Goal: Information Seeking & Learning: Learn about a topic

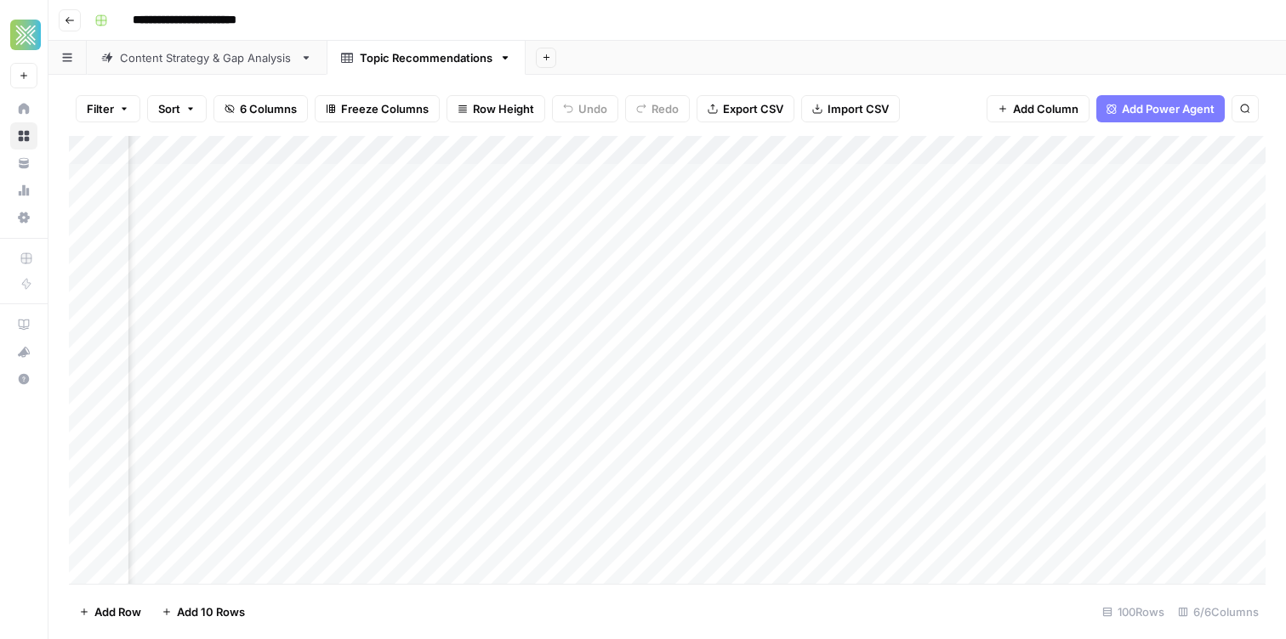
click at [972, 24] on div "**********" at bounding box center [678, 20] width 1181 height 27
click at [793, 365] on div "Add Column" at bounding box center [667, 360] width 1196 height 448
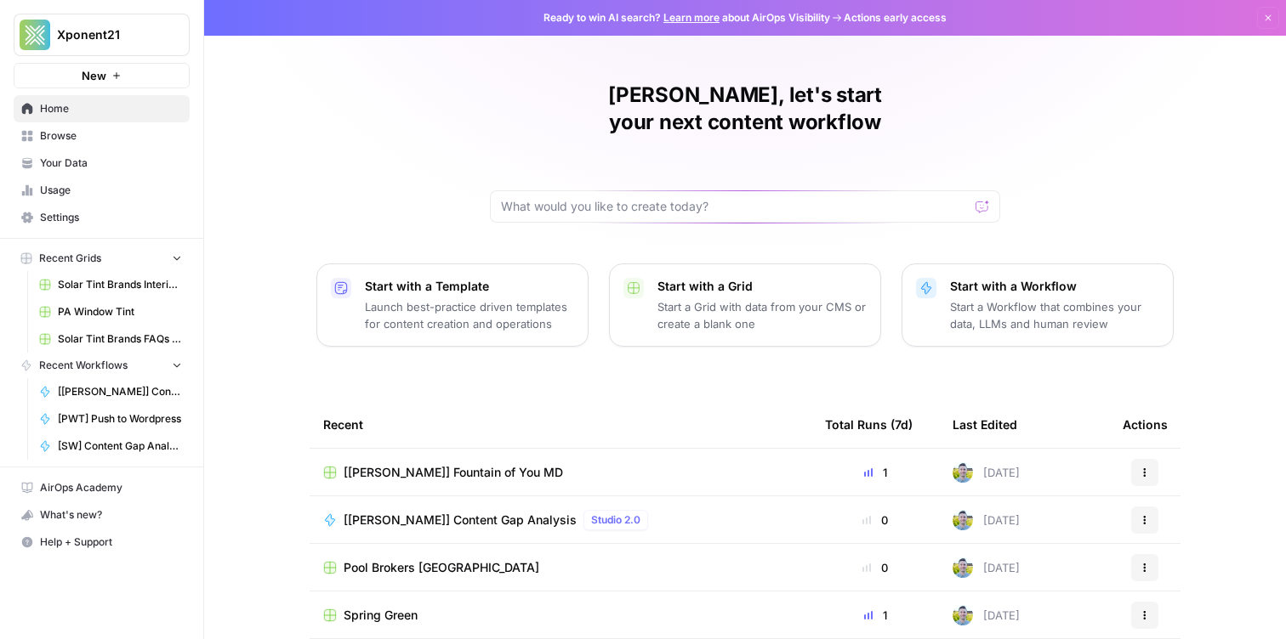
click at [99, 129] on span "Browse" at bounding box center [111, 135] width 142 height 15
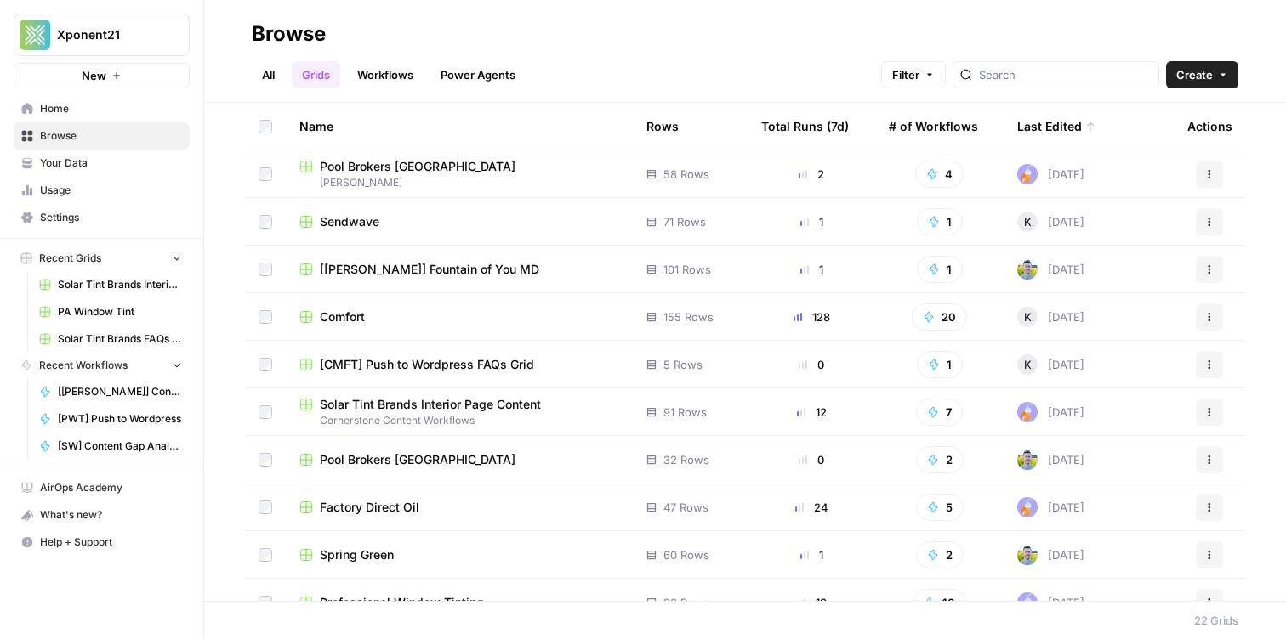
click at [333, 219] on span "Sendwave" at bounding box center [350, 221] width 60 height 17
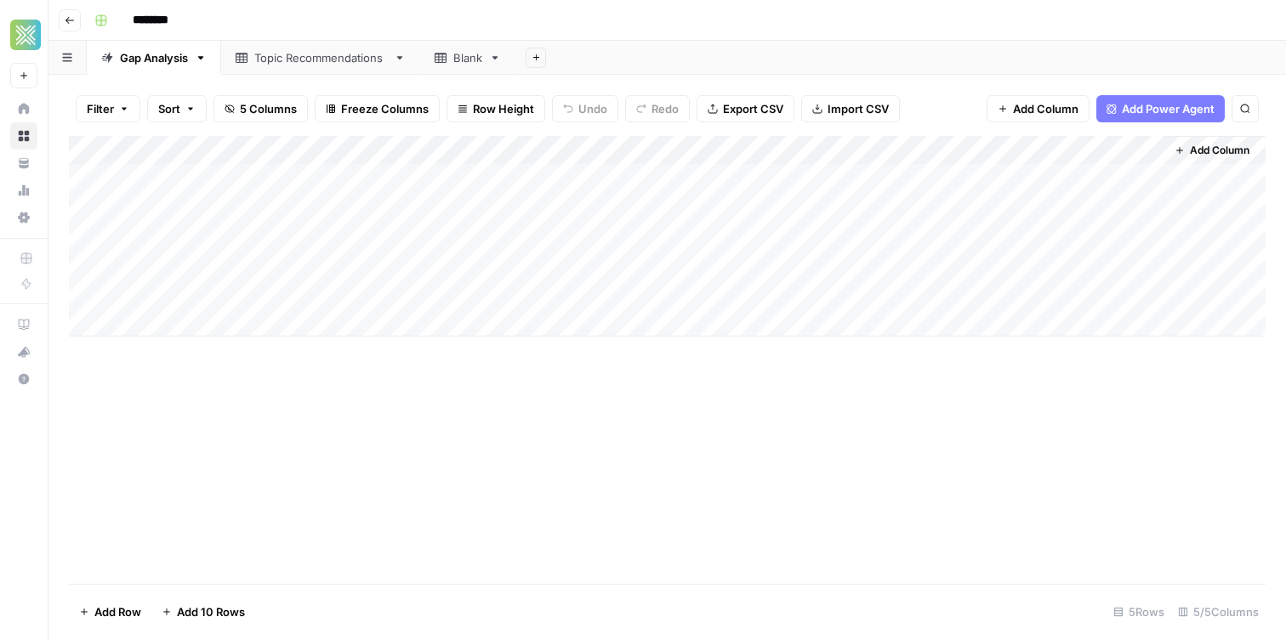
click at [1146, 177] on div "Add Column" at bounding box center [667, 236] width 1196 height 201
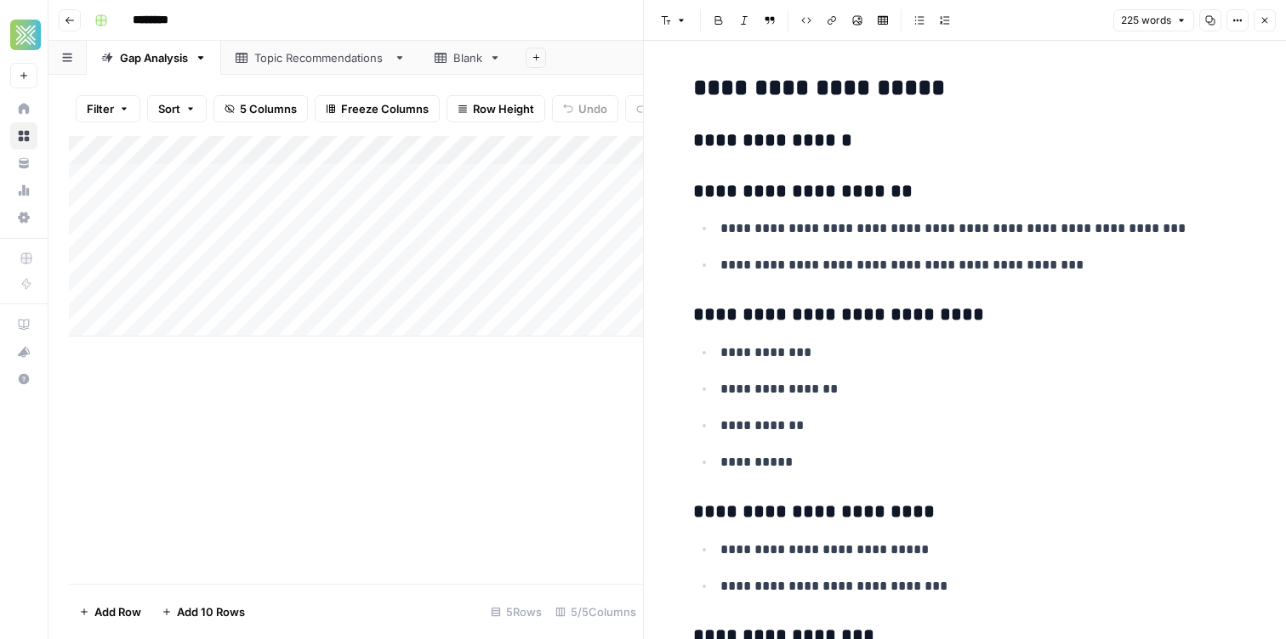
click at [1264, 7] on header "Font style Bold Italic Block quote Code block Link Image Insert Table Bulleted …" at bounding box center [965, 20] width 642 height 41
click at [1264, 24] on icon "button" at bounding box center [1264, 20] width 10 height 10
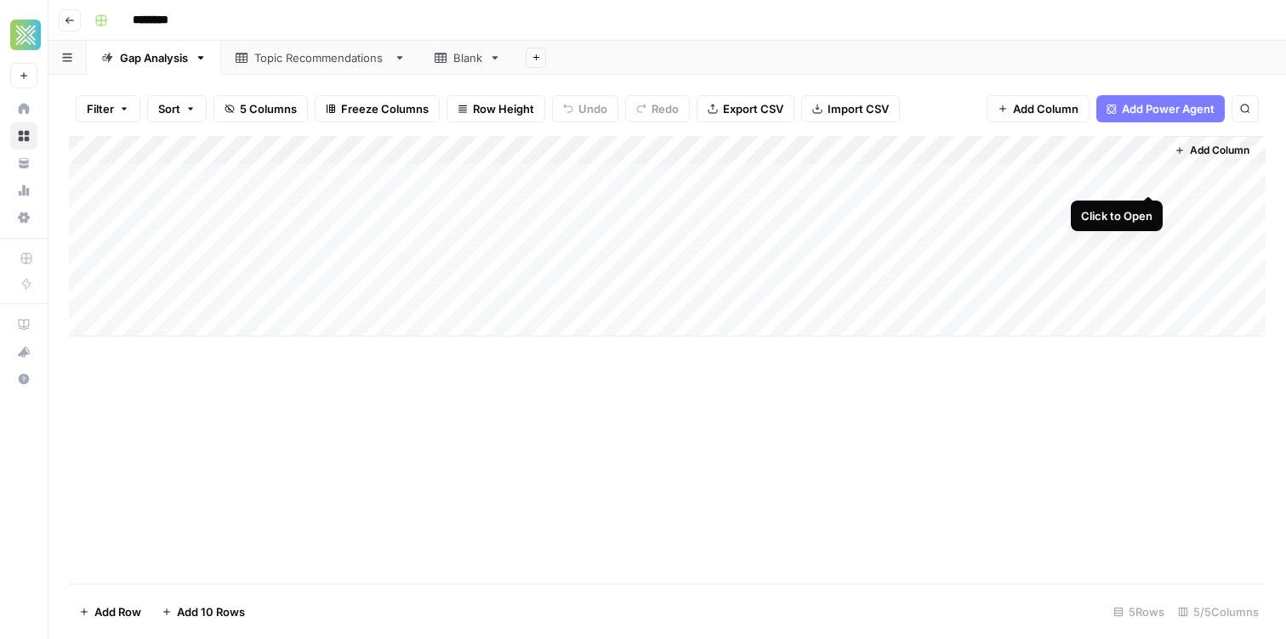
click at [1149, 177] on div "Add Column" at bounding box center [667, 236] width 1196 height 201
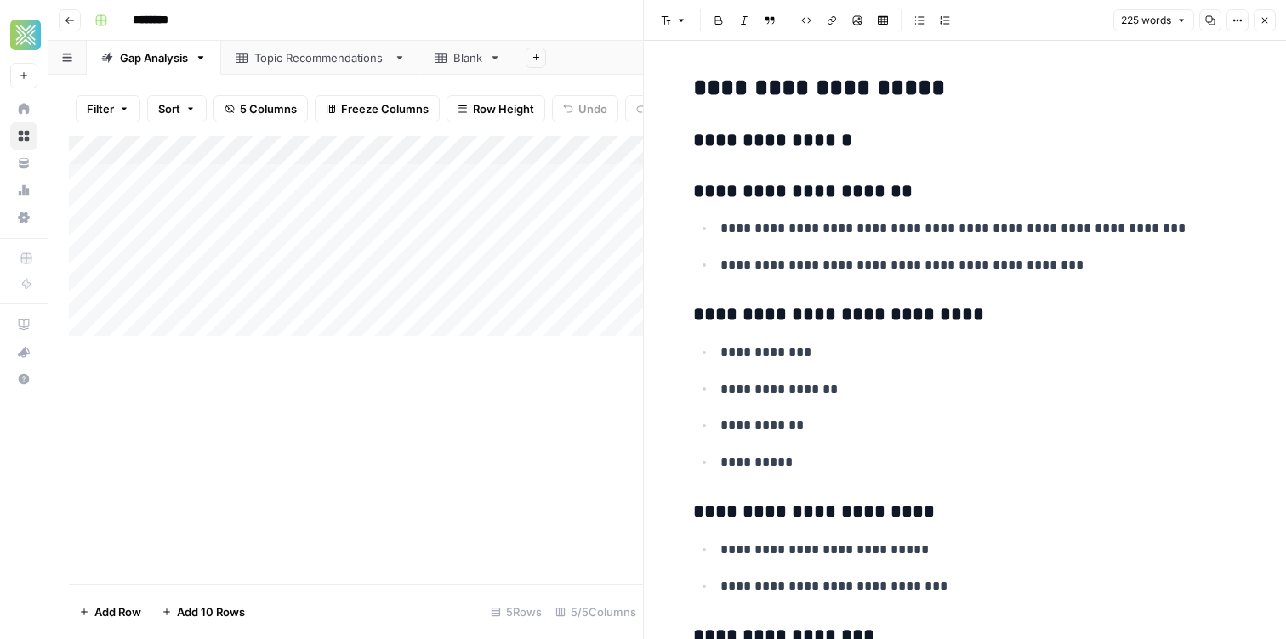
click at [810, 143] on h3 "**********" at bounding box center [965, 141] width 544 height 24
click at [891, 230] on p "**********" at bounding box center [978, 229] width 517 height 22
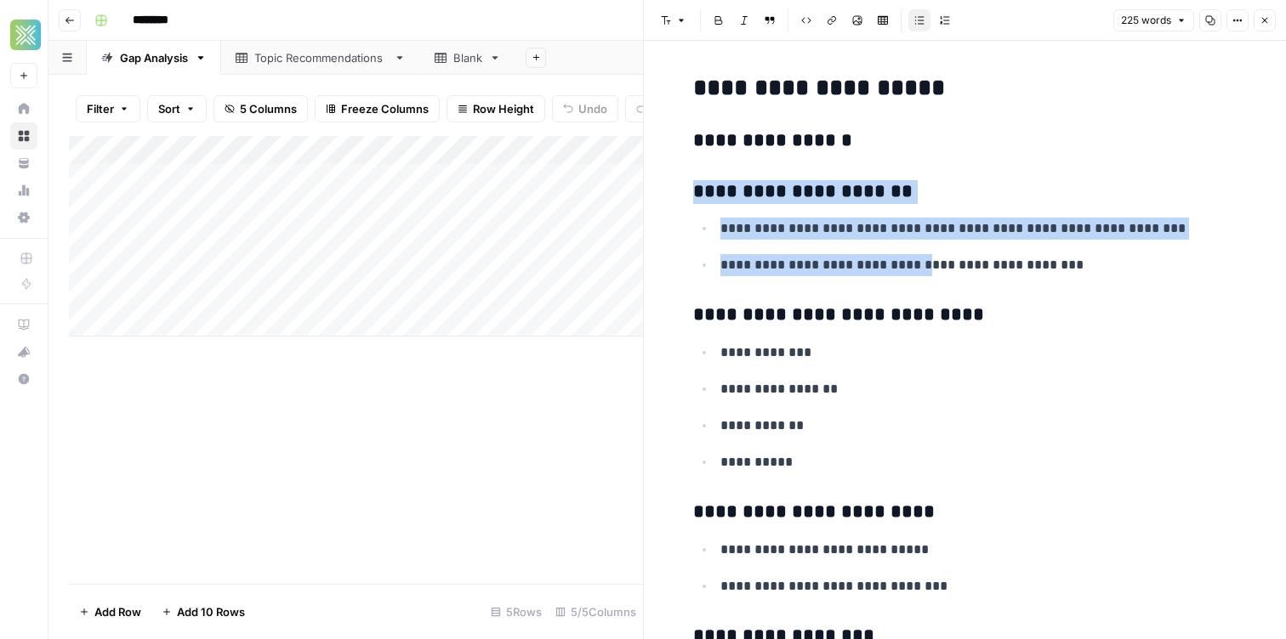
drag, startPoint x: 921, startPoint y: 276, endPoint x: 659, endPoint y: 185, distance: 277.3
click at [661, 185] on div "**********" at bounding box center [965, 577] width 642 height 1072
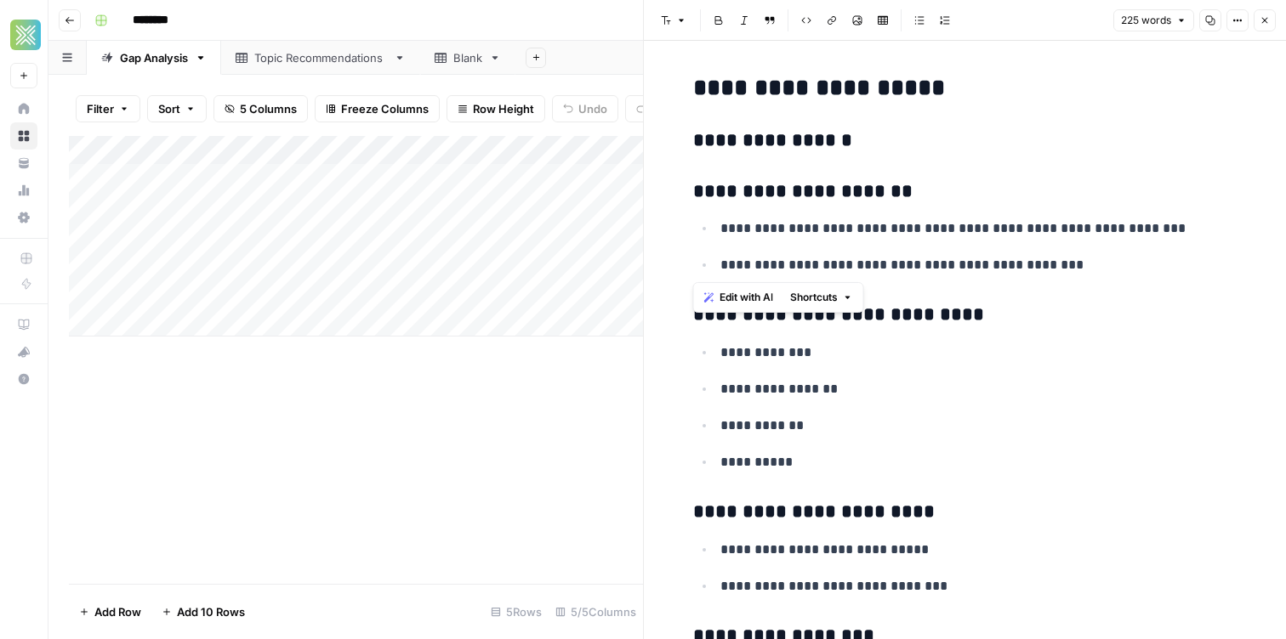
click at [674, 189] on div "**********" at bounding box center [965, 577] width 642 height 1072
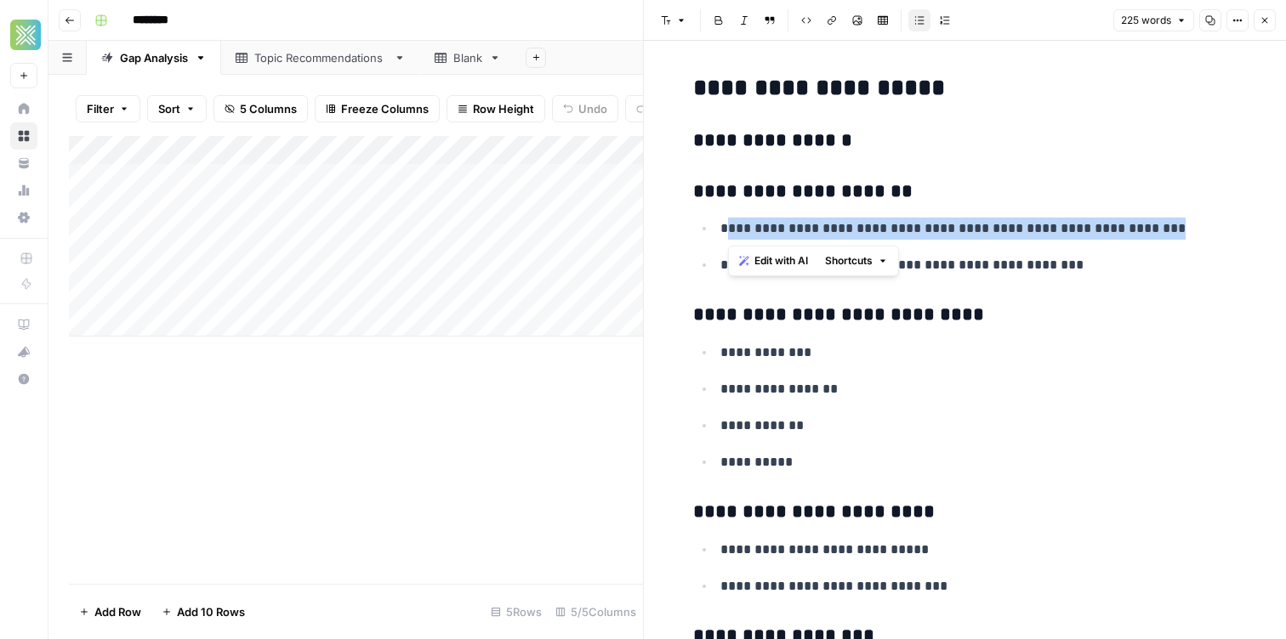
drag, startPoint x: 1164, startPoint y: 235, endPoint x: 728, endPoint y: 234, distance: 436.2
click at [728, 234] on p "**********" at bounding box center [978, 229] width 517 height 22
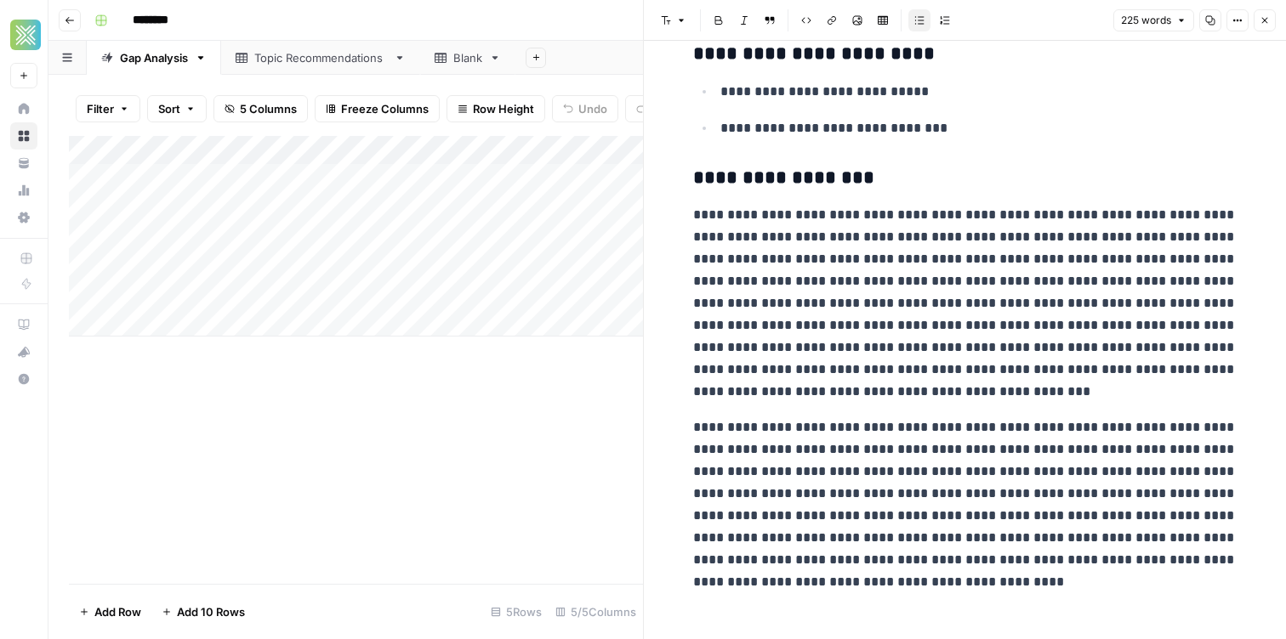
scroll to position [474, 0]
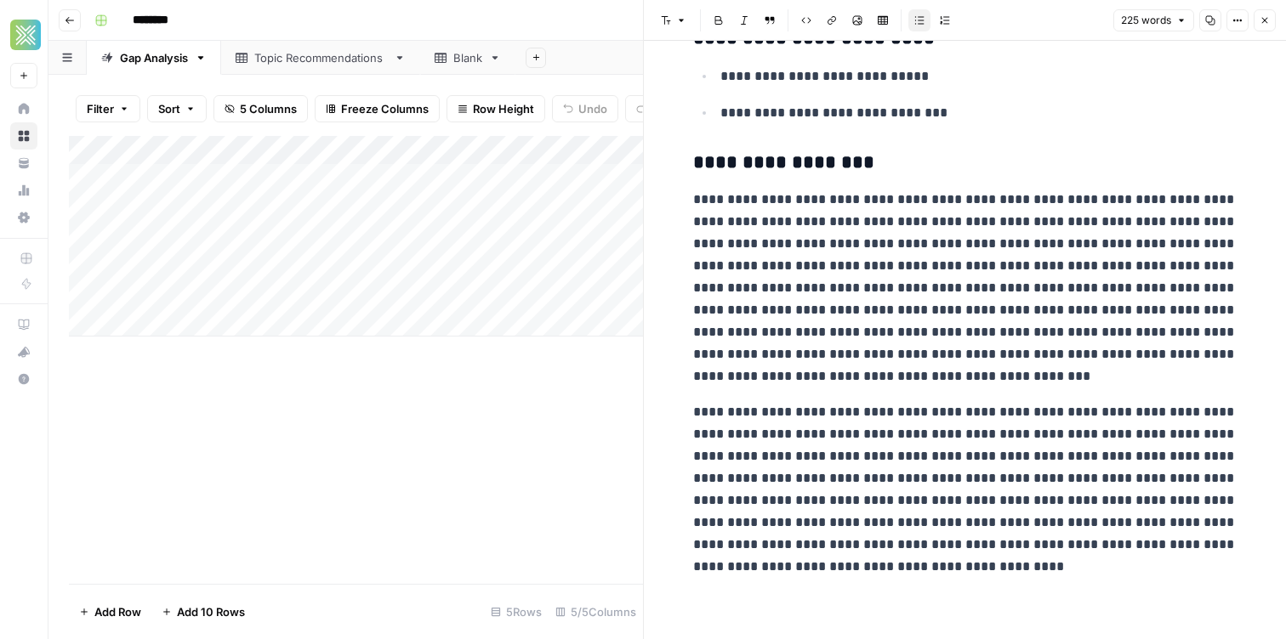
click at [1259, 31] on header "Font style Bold Italic Block quote Code block Link Image Insert Table Bulleted …" at bounding box center [965, 20] width 642 height 41
click at [1261, 24] on icon "button" at bounding box center [1264, 20] width 10 height 10
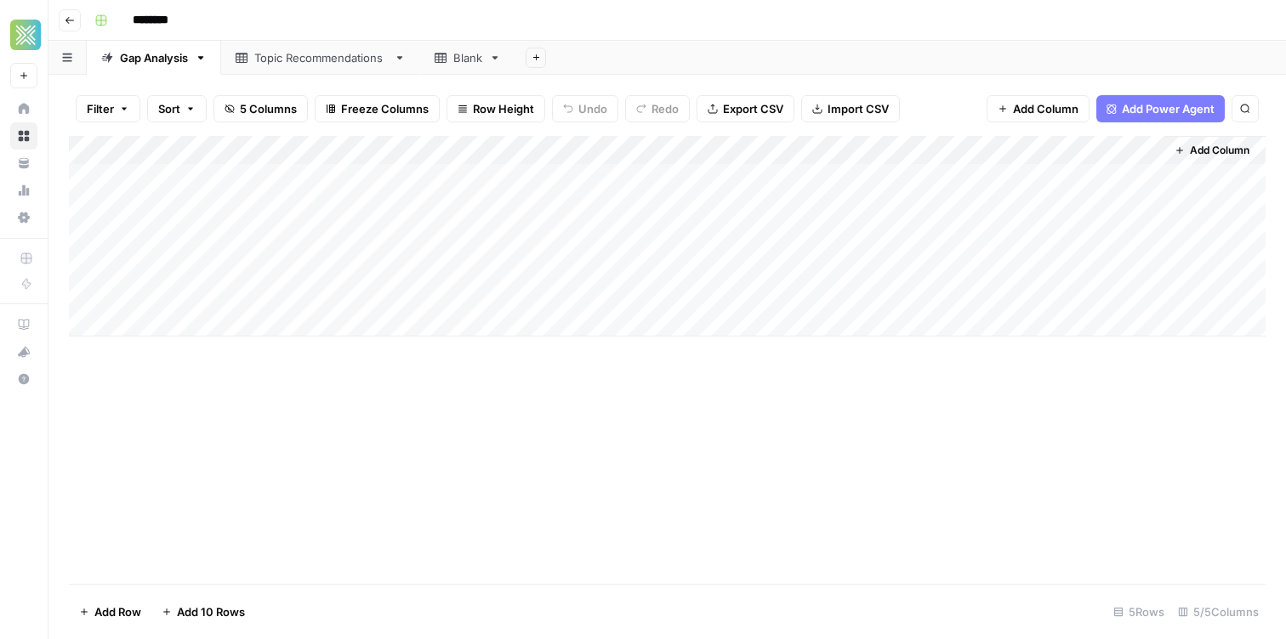
click at [265, 58] on div "Topic Recommendations" at bounding box center [320, 57] width 133 height 17
click at [423, 337] on div "Add Column" at bounding box center [667, 360] width 1196 height 448
click at [545, 469] on div "Add Column" at bounding box center [667, 360] width 1196 height 448
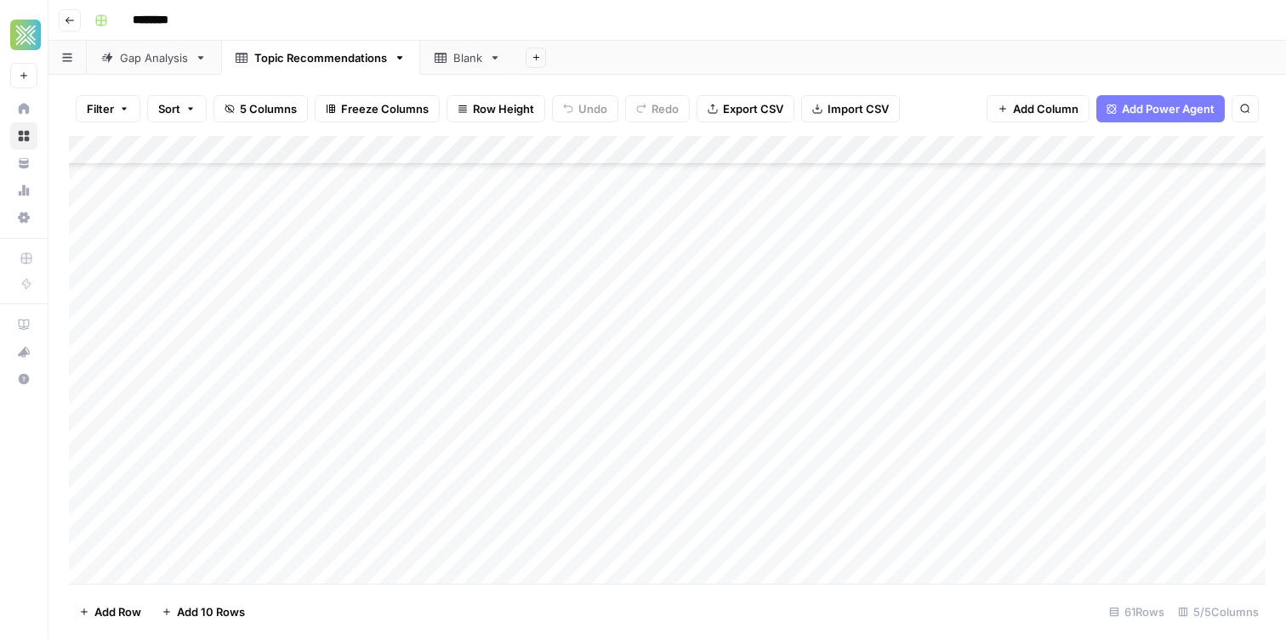
click at [542, 361] on div "Add Column" at bounding box center [667, 360] width 1196 height 448
click at [628, 41] on div "Add Sheet" at bounding box center [900, 58] width 770 height 34
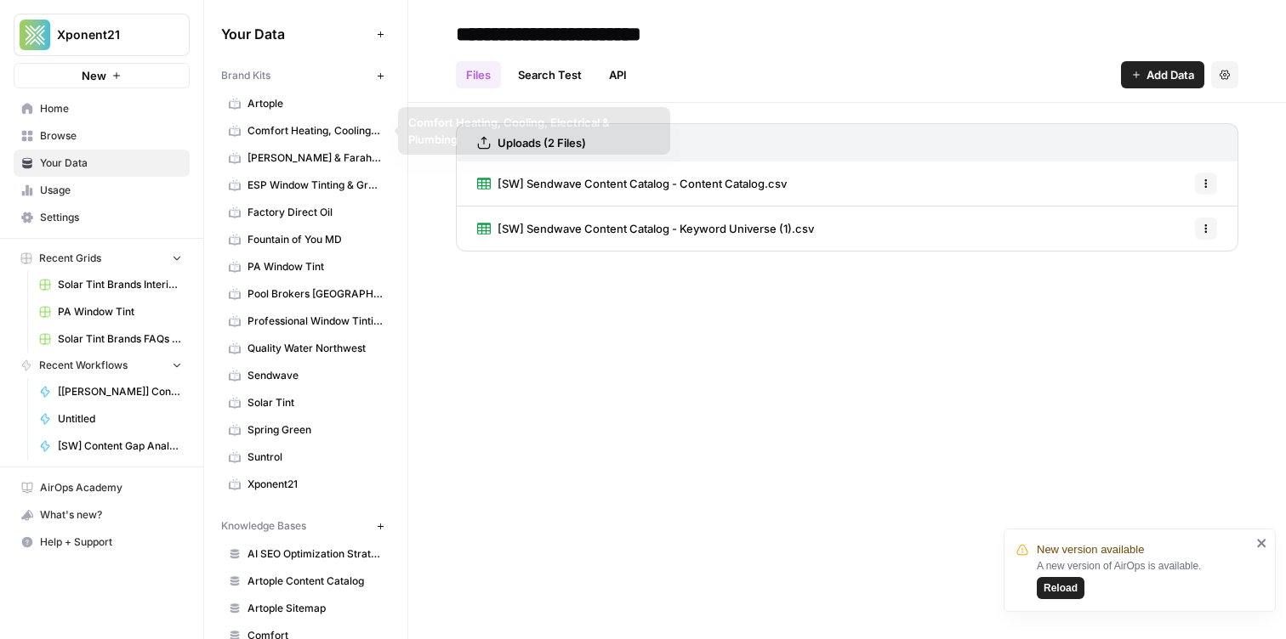
click at [125, 138] on span "Browse" at bounding box center [111, 135] width 142 height 15
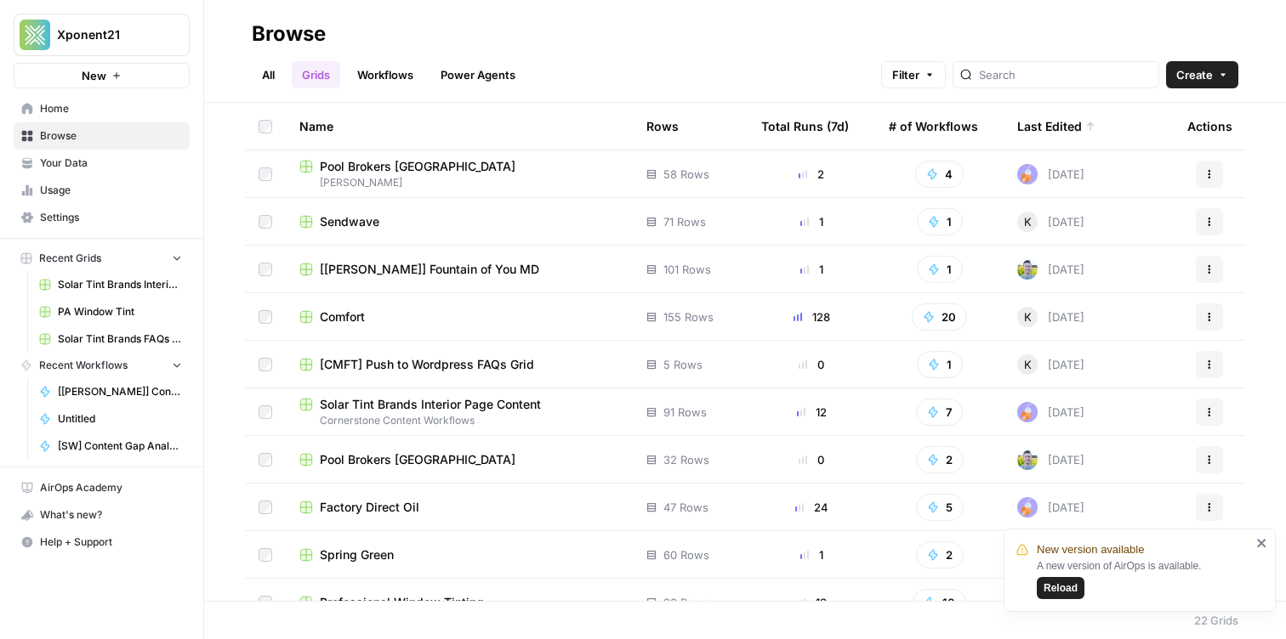
click at [378, 66] on link "Workflows" at bounding box center [385, 74] width 77 height 27
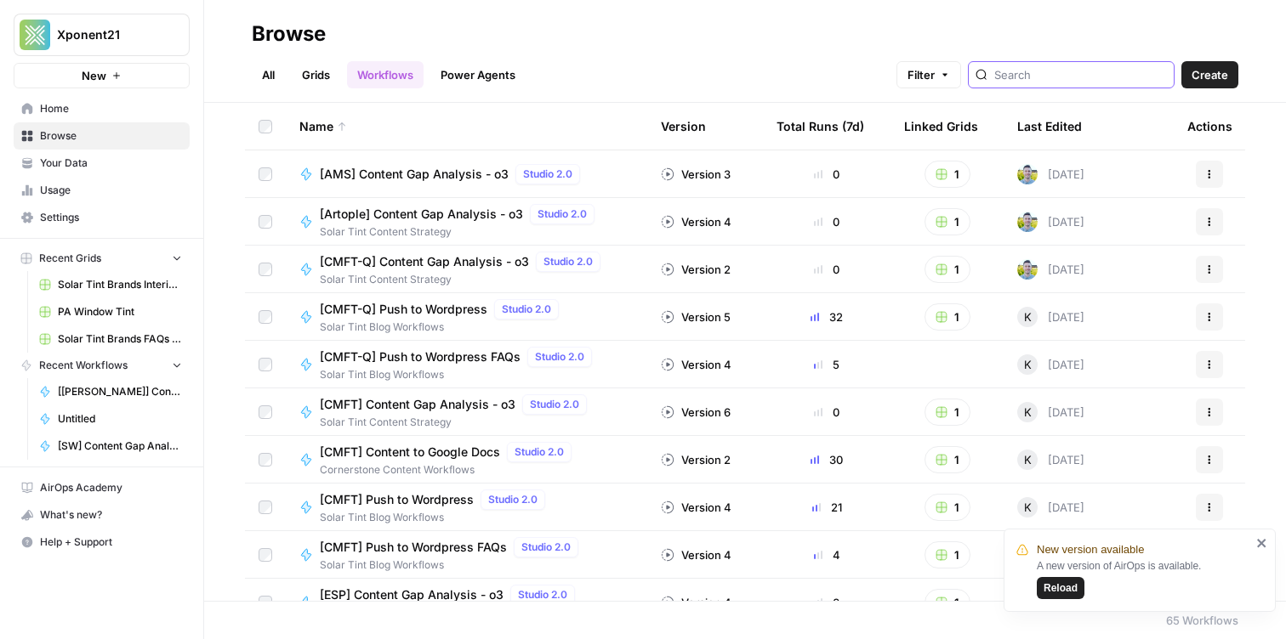
click at [1088, 81] on input "search" at bounding box center [1080, 74] width 173 height 17
type input "sg"
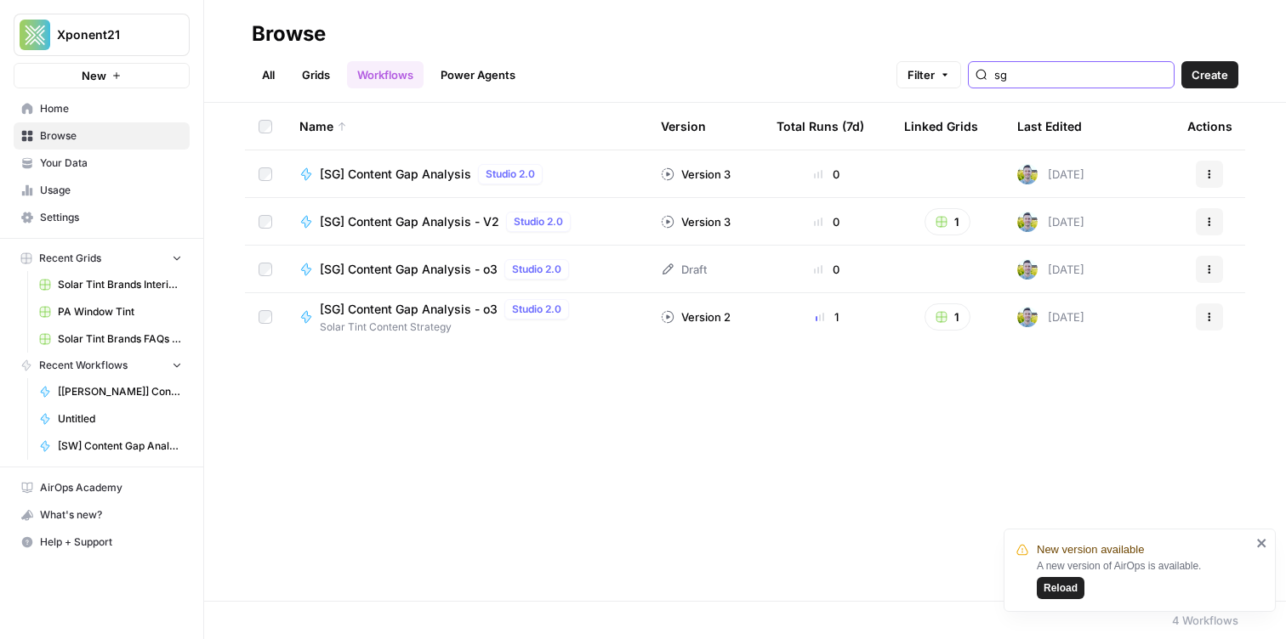
click at [1162, 75] on input "sg" at bounding box center [1080, 74] width 173 height 17
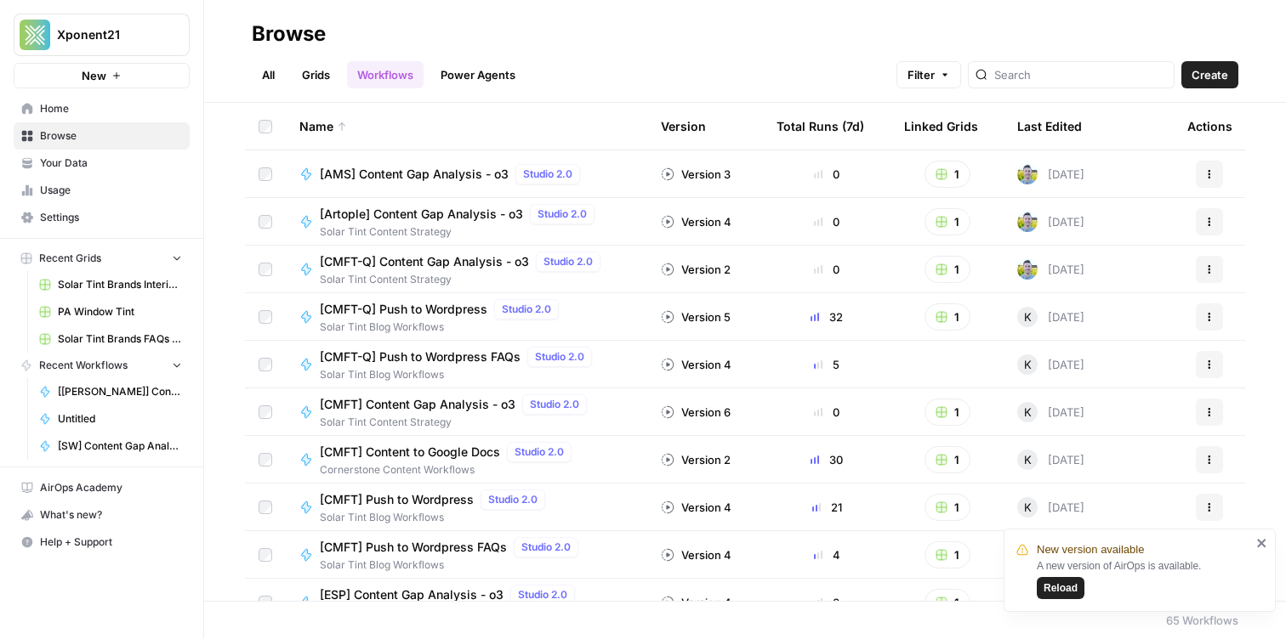
click at [317, 75] on link "Grids" at bounding box center [316, 74] width 48 height 27
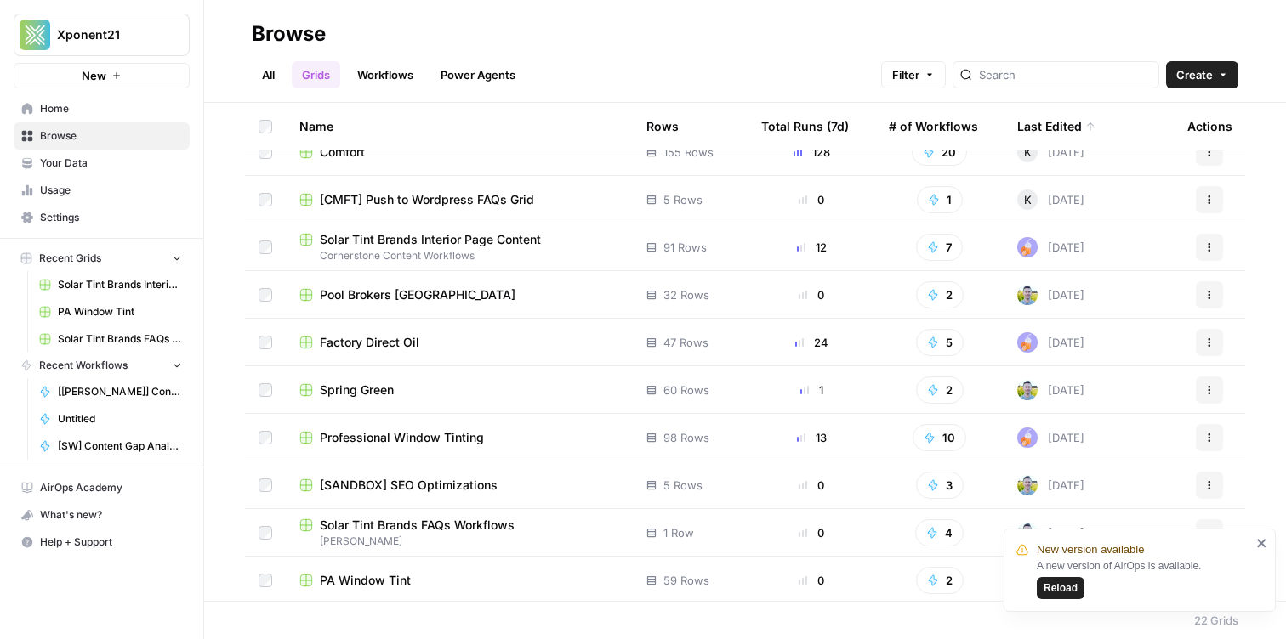
scroll to position [164, 0]
click at [393, 391] on span "Spring Green" at bounding box center [357, 391] width 74 height 17
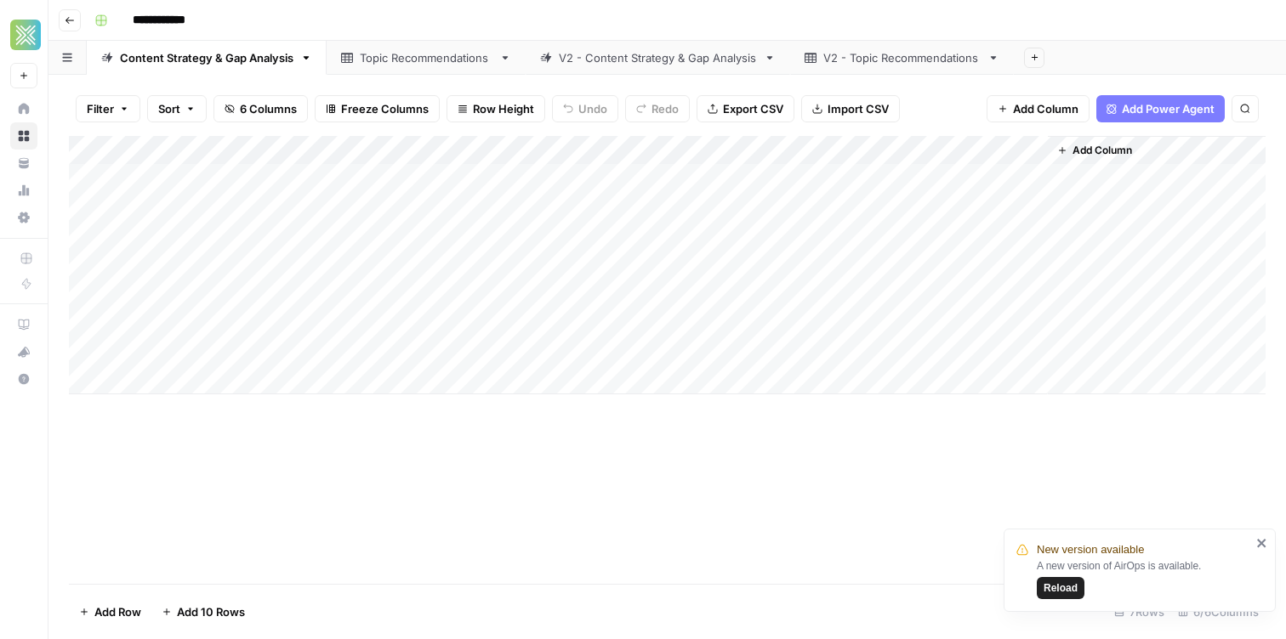
click at [611, 57] on div "V2 - Content Strategy & Gap Analysis" at bounding box center [658, 57] width 198 height 17
click at [440, 56] on div "Topic Recommendations" at bounding box center [426, 57] width 133 height 17
click at [253, 71] on link "Content Strategy & Gap Analysis" at bounding box center [207, 58] width 240 height 34
click at [594, 50] on div "V2 - Content Strategy & Gap Analysis" at bounding box center [658, 57] width 198 height 17
click at [869, 54] on div "V2 - Topic Recommendations" at bounding box center [901, 57] width 157 height 17
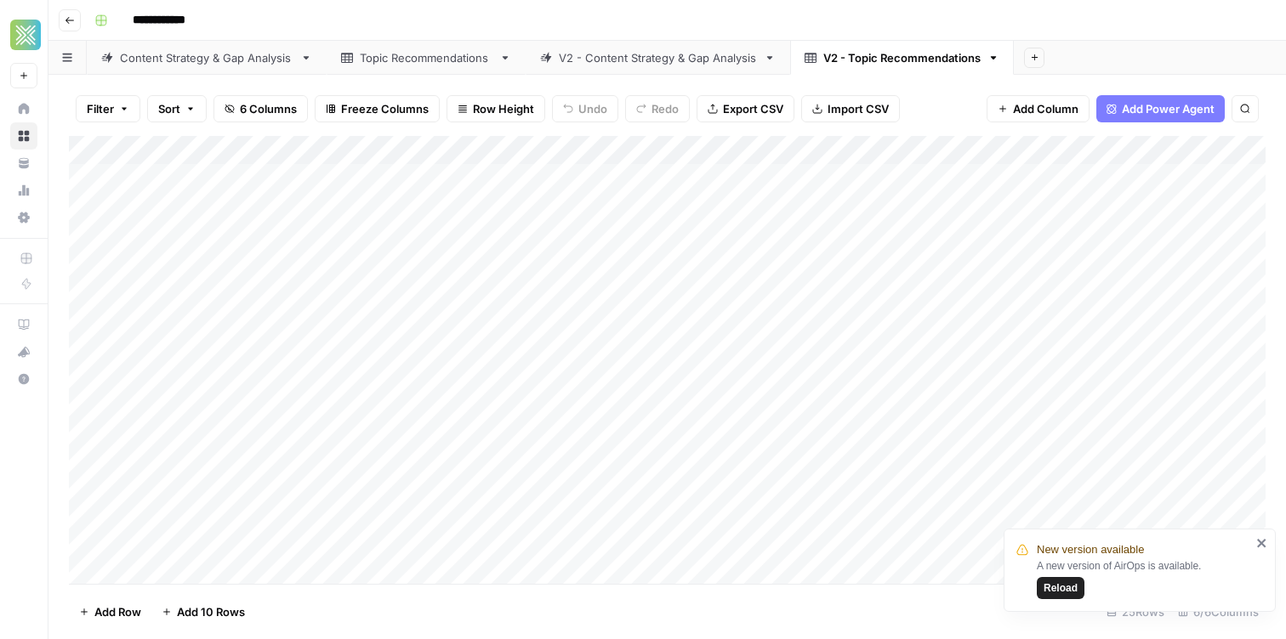
click at [657, 64] on div "V2 - Content Strategy & Gap Analysis" at bounding box center [658, 57] width 198 height 17
click at [847, 62] on div "V2 - Topic Recommendations" at bounding box center [901, 57] width 157 height 17
click at [593, 61] on div "V2 - Content Strategy & Gap Analysis" at bounding box center [658, 57] width 198 height 17
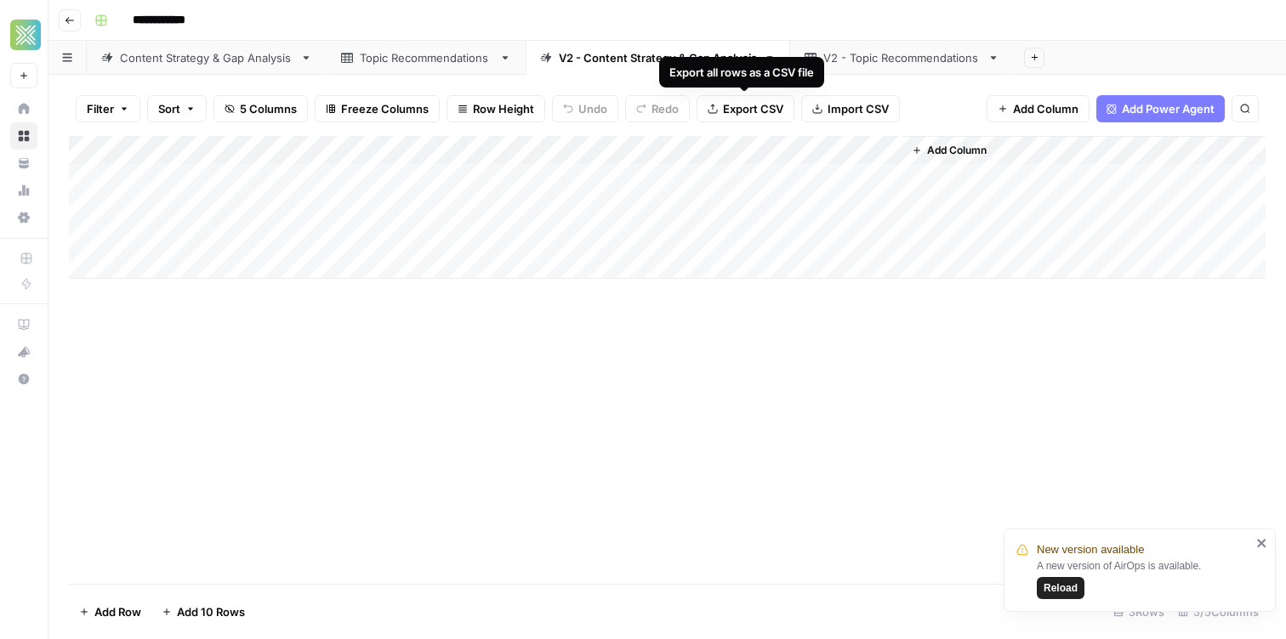
click at [397, 49] on div "Topic Recommendations" at bounding box center [426, 57] width 133 height 17
click at [239, 68] on link "Content Strategy & Gap Analysis" at bounding box center [207, 58] width 240 height 34
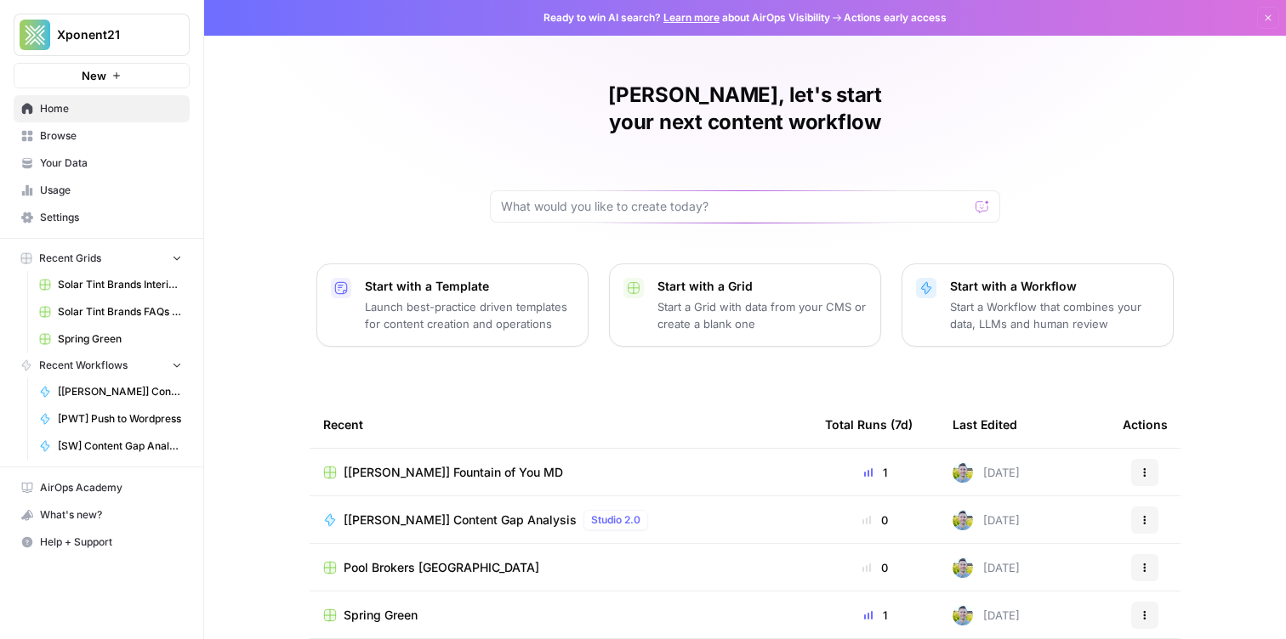
click at [109, 128] on span "Browse" at bounding box center [111, 135] width 142 height 15
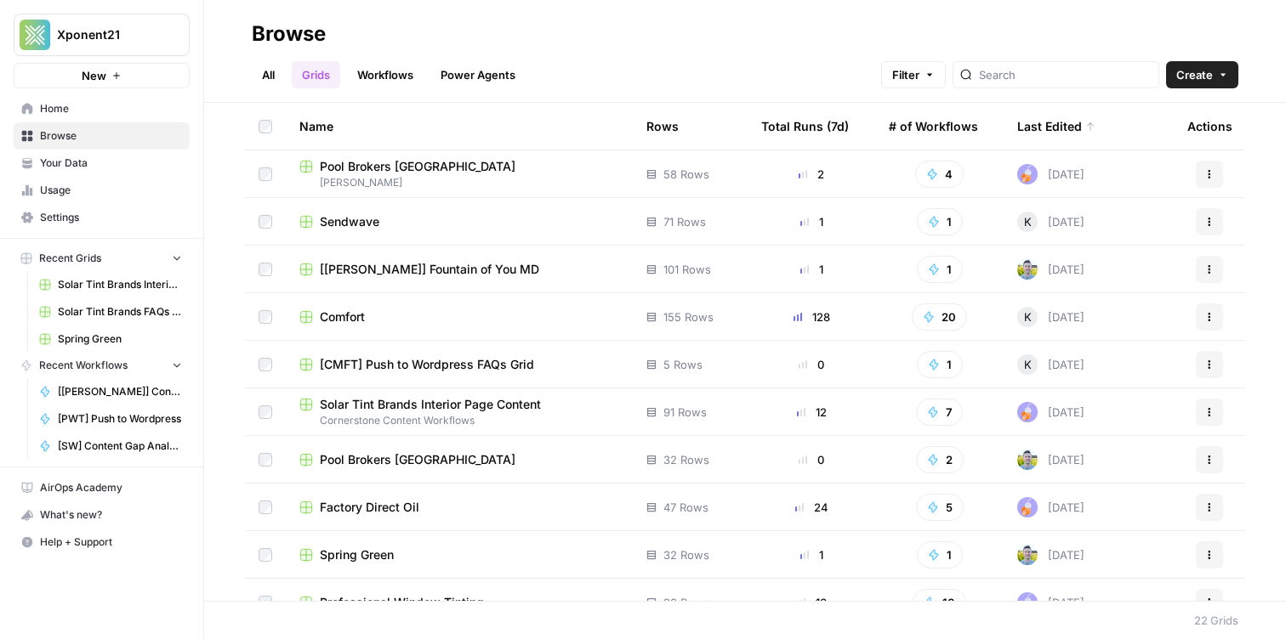
click at [108, 167] on span "Your Data" at bounding box center [111, 163] width 142 height 15
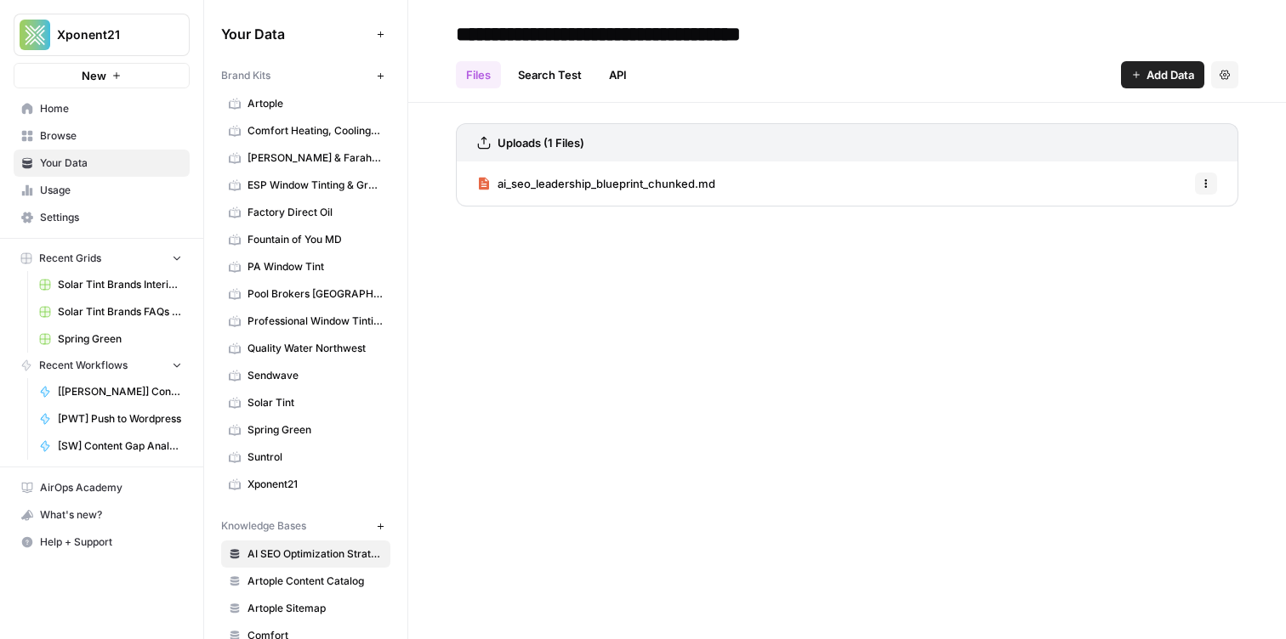
click at [328, 374] on span "Sendwave" at bounding box center [314, 375] width 135 height 15
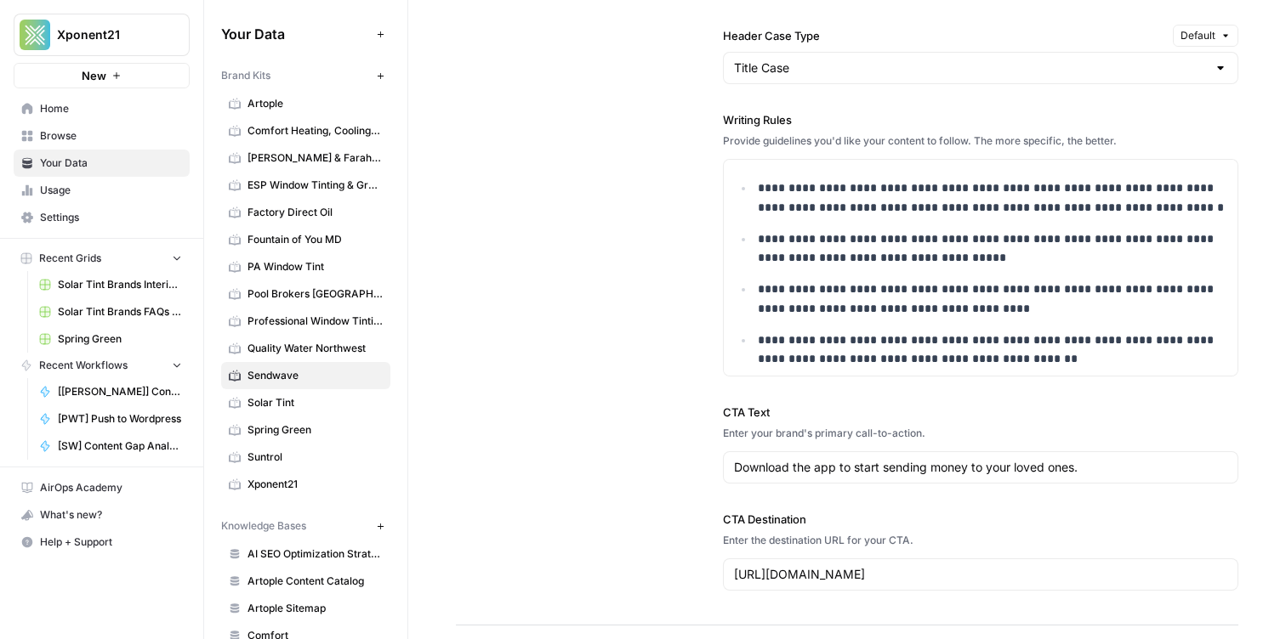
scroll to position [1914, 0]
click at [1060, 361] on p "**********" at bounding box center [992, 348] width 469 height 39
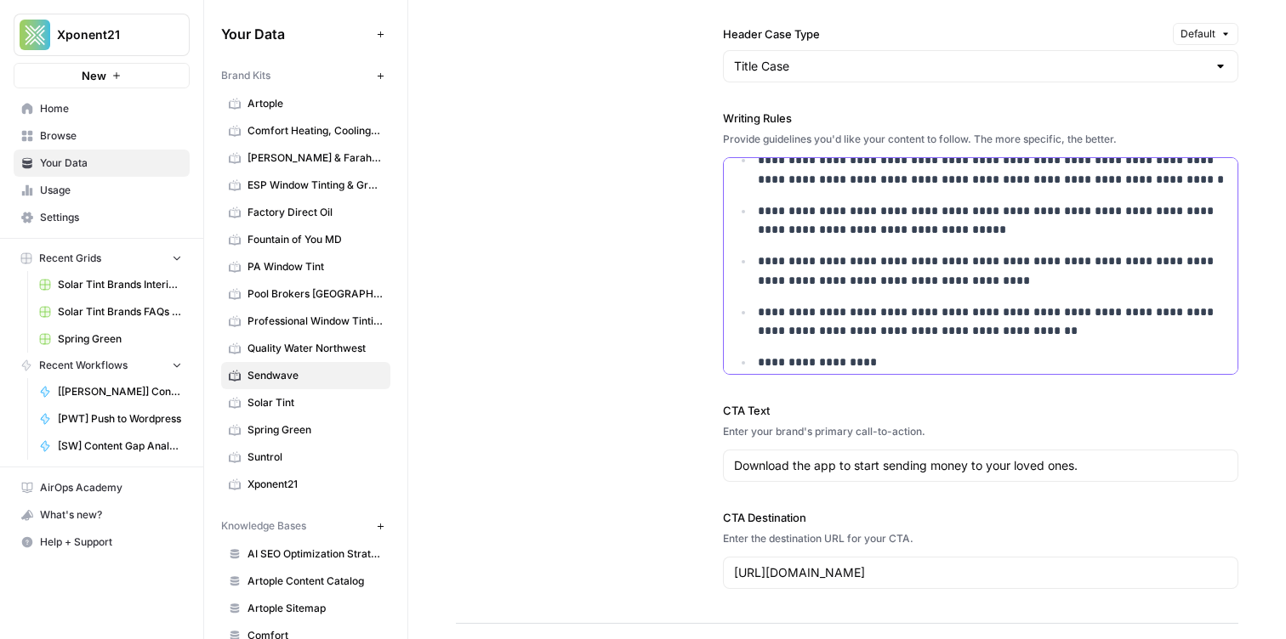
click at [1019, 362] on p "**********" at bounding box center [992, 363] width 469 height 20
click at [1030, 361] on p "**********" at bounding box center [992, 363] width 469 height 20
click at [1226, 356] on p "**********" at bounding box center [992, 363] width 469 height 20
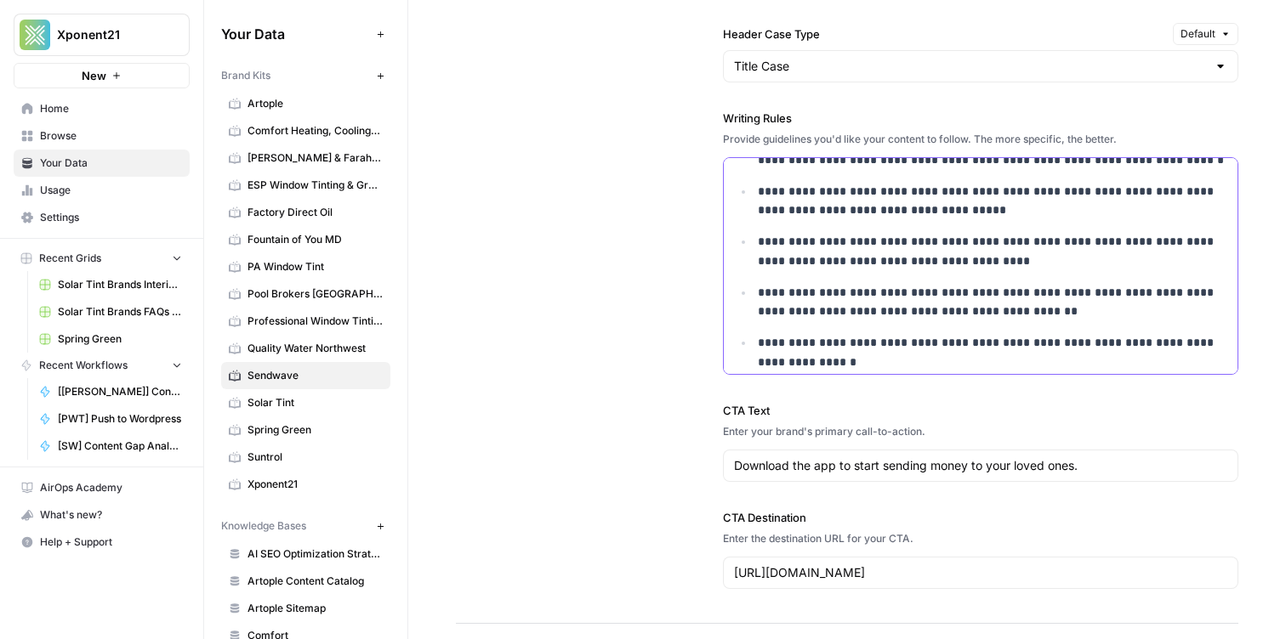
click at [895, 366] on p "**********" at bounding box center [992, 352] width 469 height 39
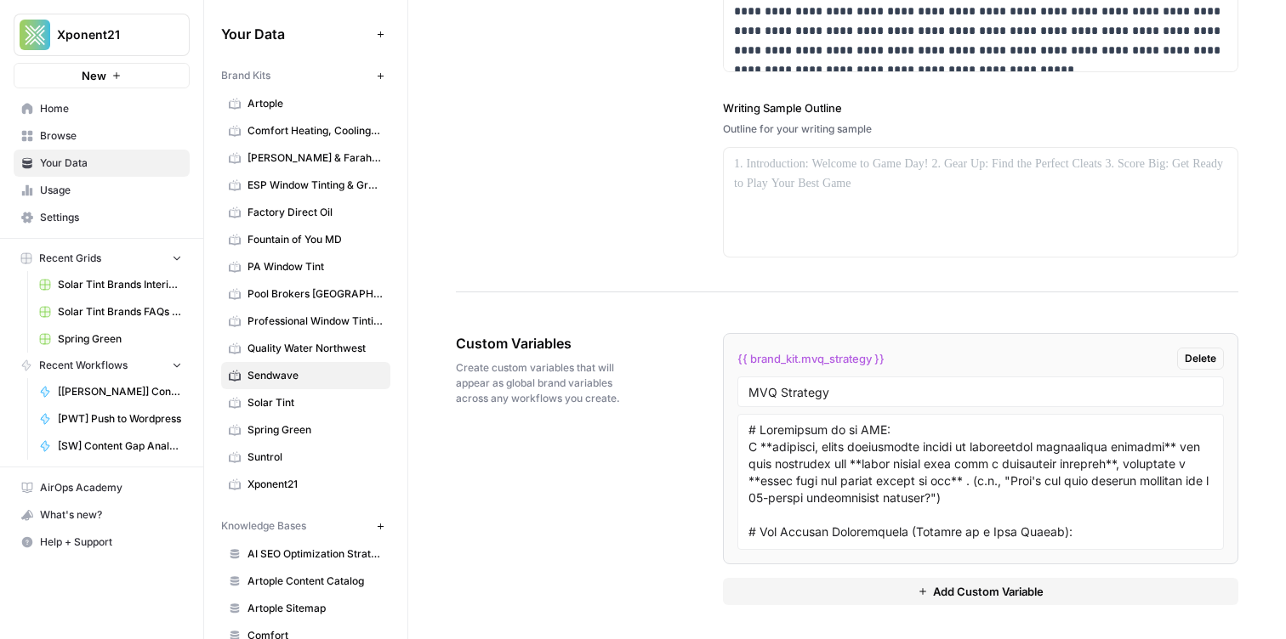
scroll to position [2986, 0]
click at [831, 488] on textarea at bounding box center [980, 483] width 464 height 121
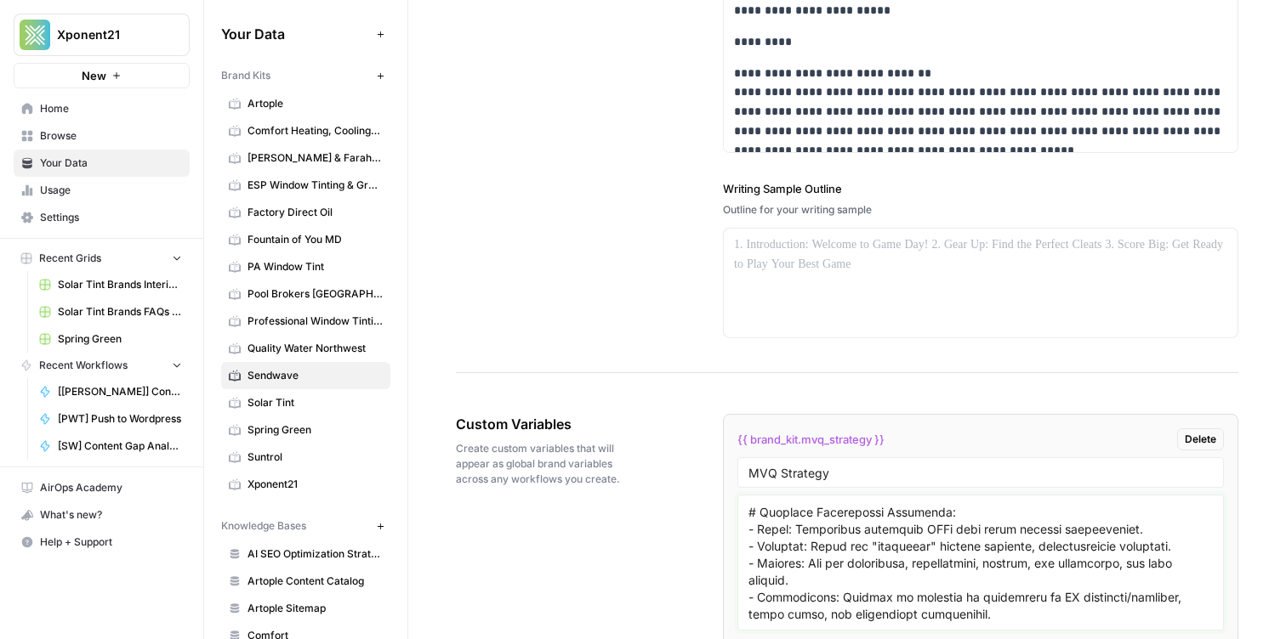
scroll to position [2979, 0]
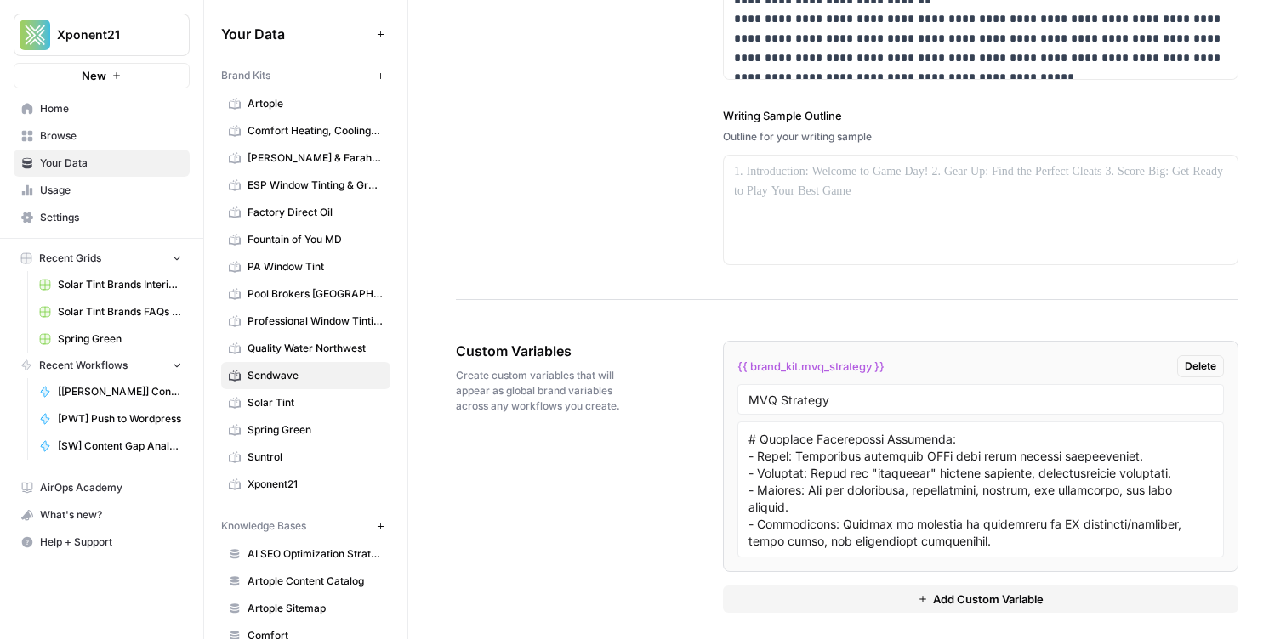
click at [312, 395] on link "Solar Tint" at bounding box center [305, 402] width 169 height 27
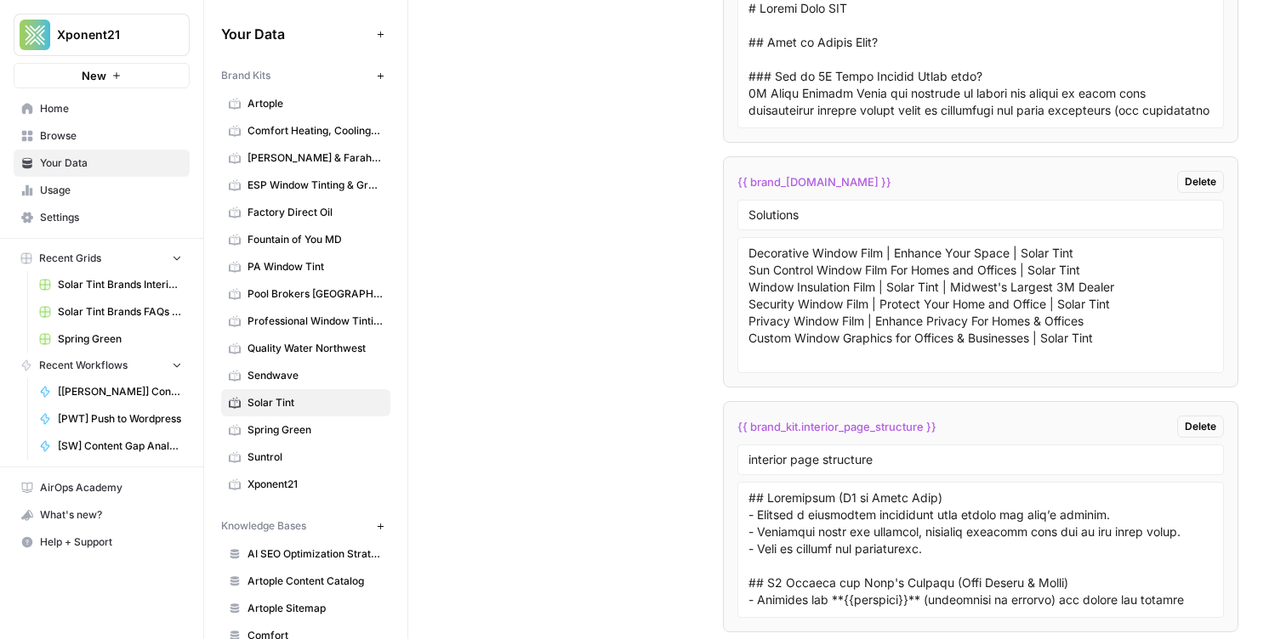
scroll to position [3862, 0]
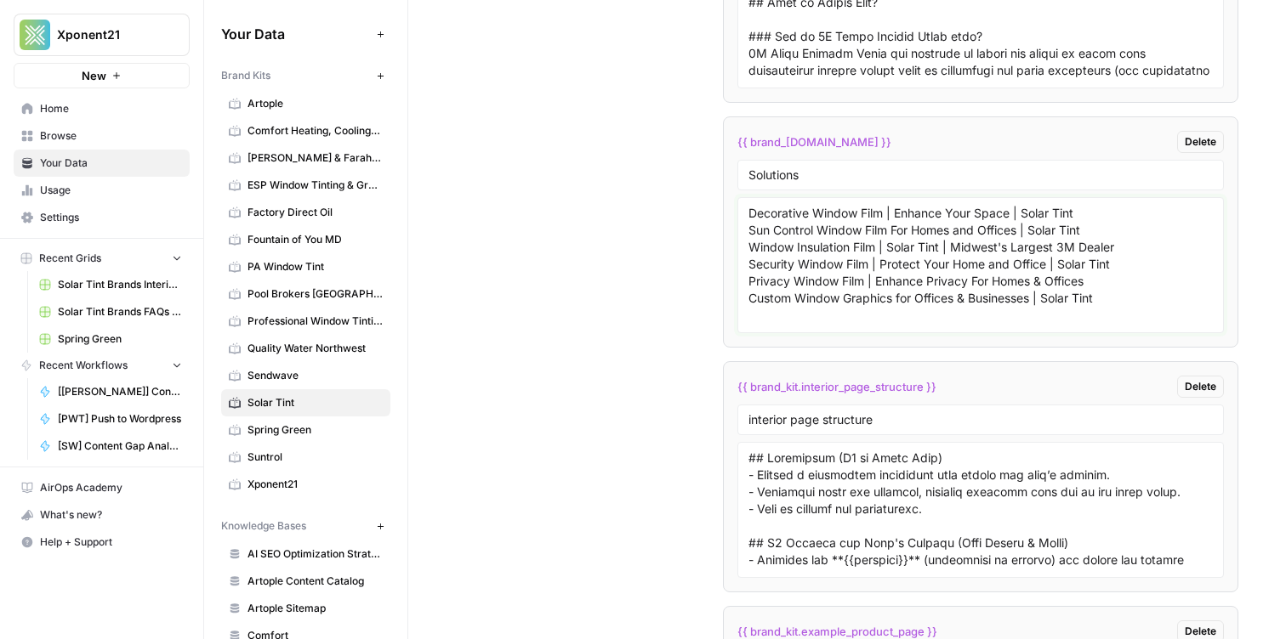
click at [866, 283] on textarea "Decorative Window Film | Enhance Your Space | Solar Tint Sun Control Window Fil…" at bounding box center [980, 265] width 464 height 121
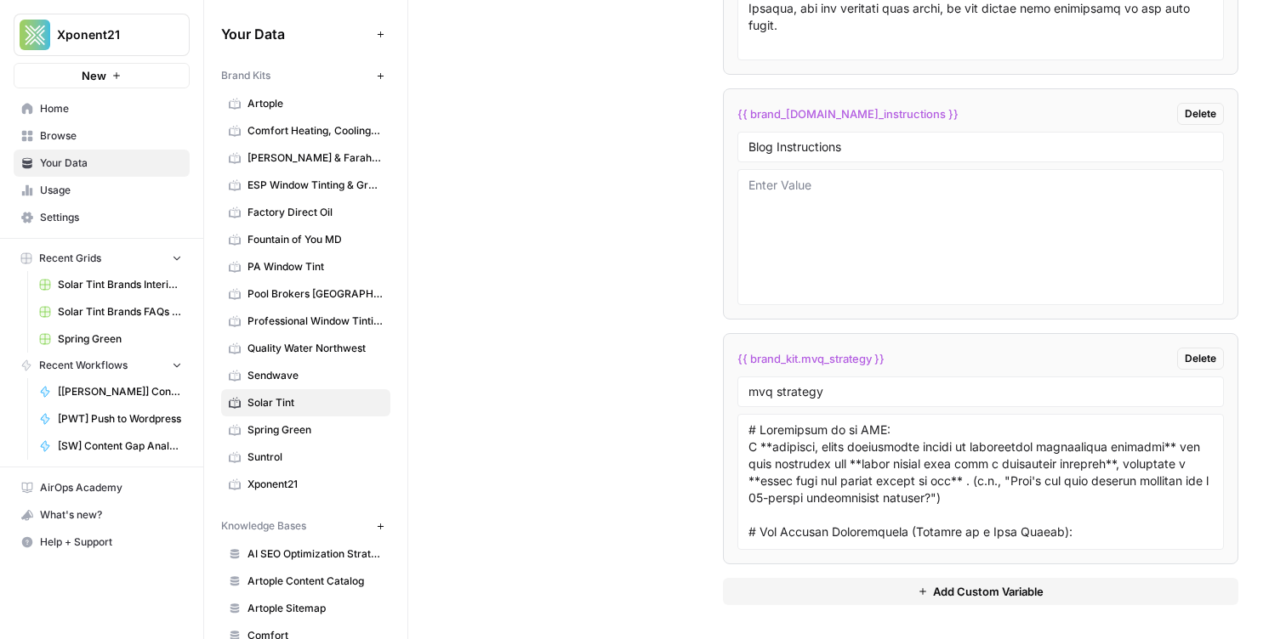
scroll to position [5602, 0]
click at [840, 383] on div "mvq strategy" at bounding box center [980, 394] width 486 height 31
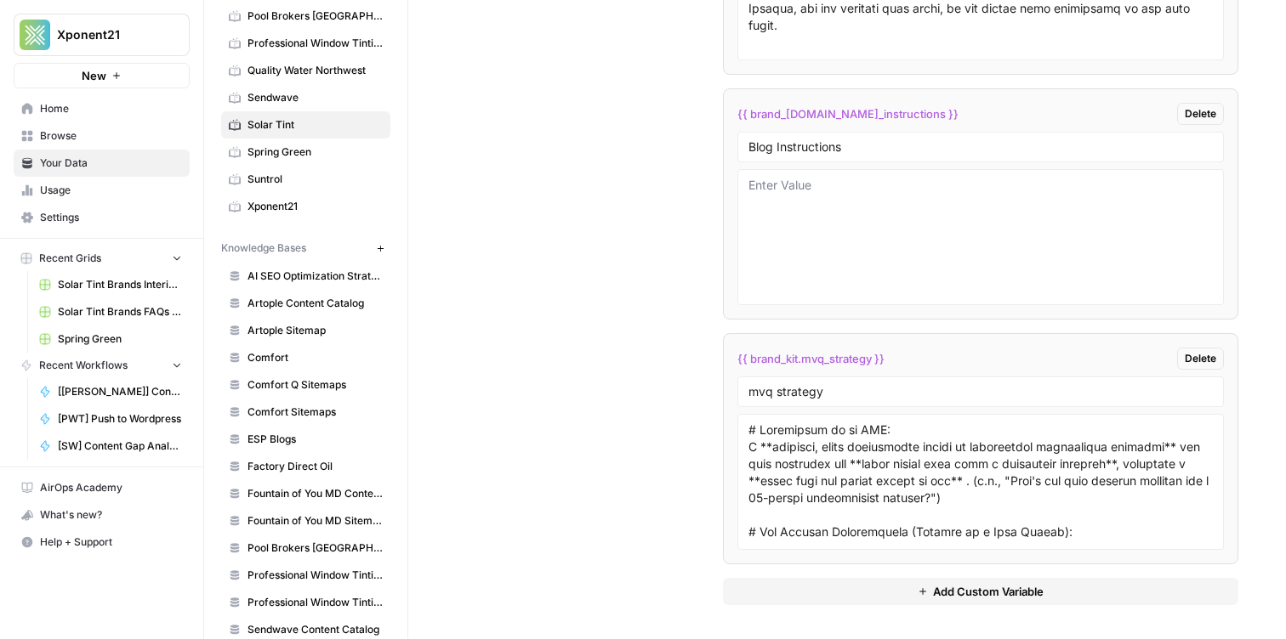
scroll to position [291, 0]
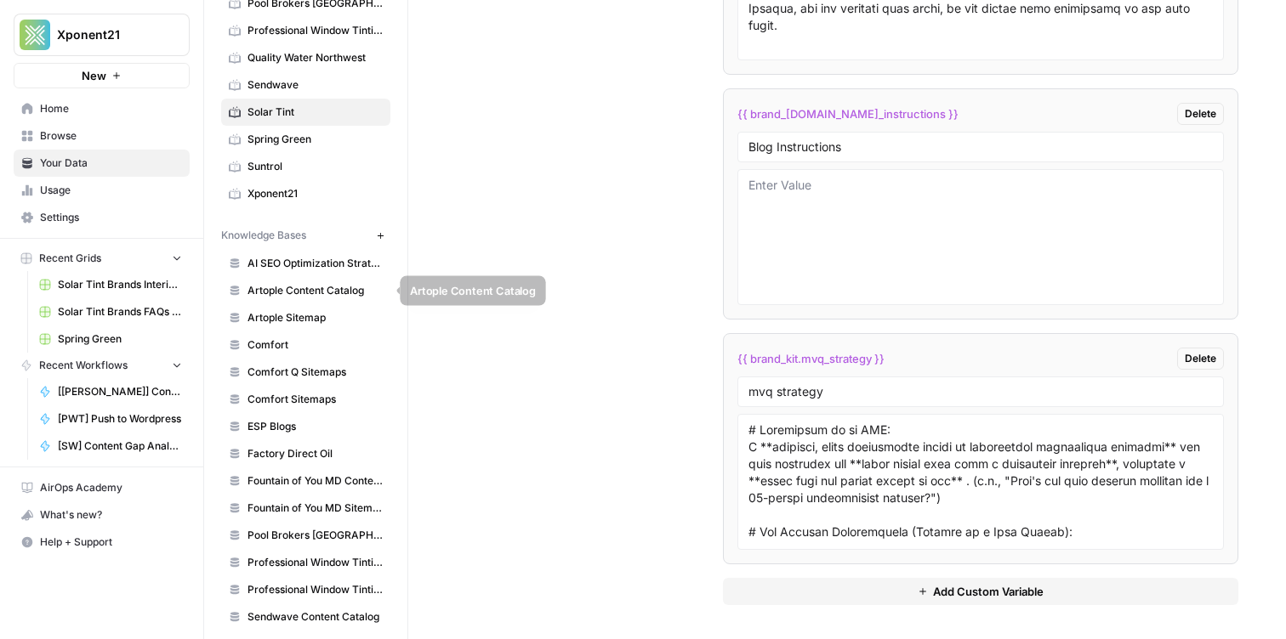
click at [313, 268] on span "AI SEO Optimization Strategy Playbook" at bounding box center [314, 263] width 135 height 15
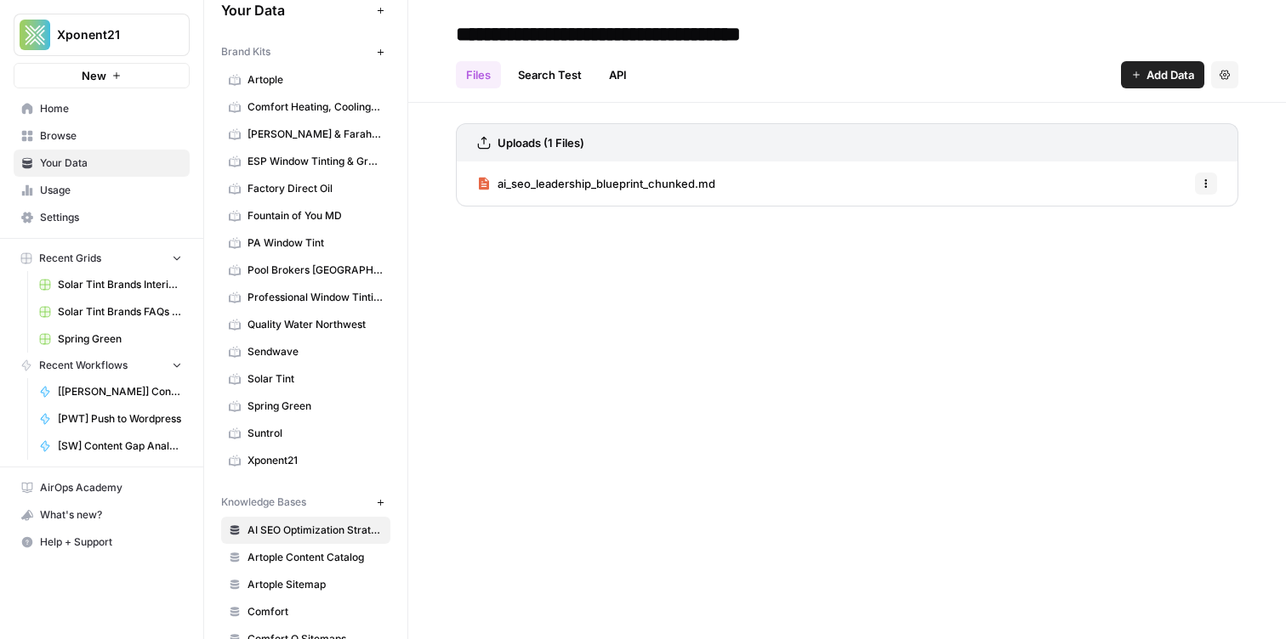
scroll to position [17, 0]
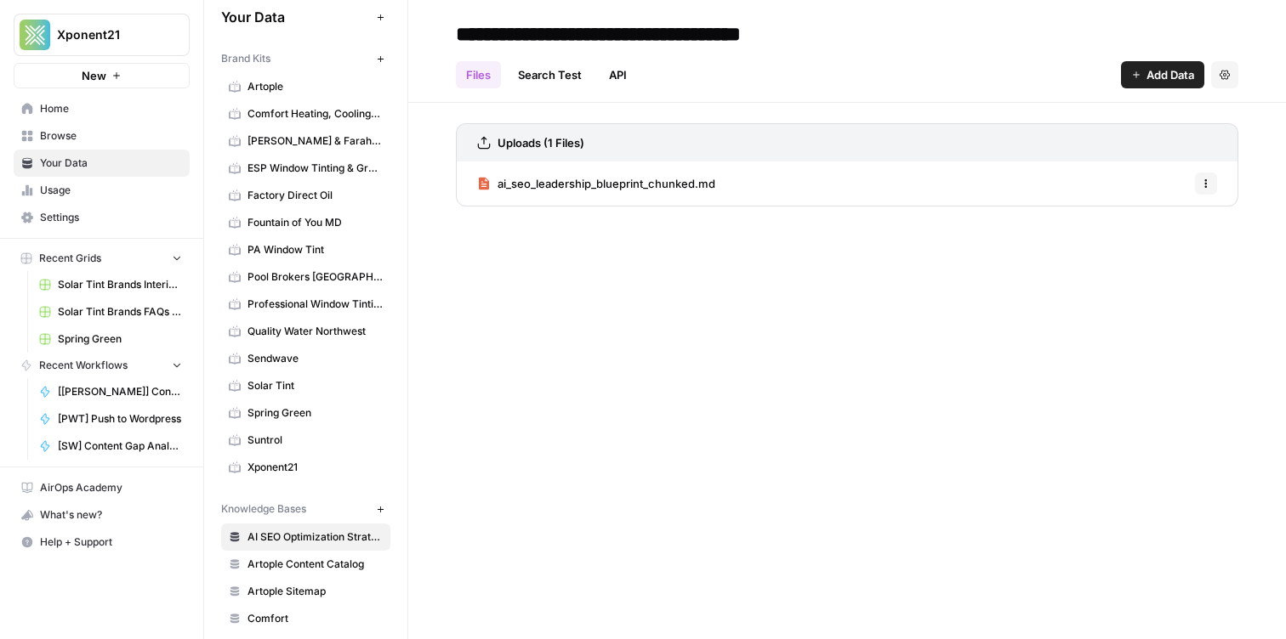
click at [97, 136] on span "Browse" at bounding box center [111, 135] width 142 height 15
